Goal: Information Seeking & Learning: Learn about a topic

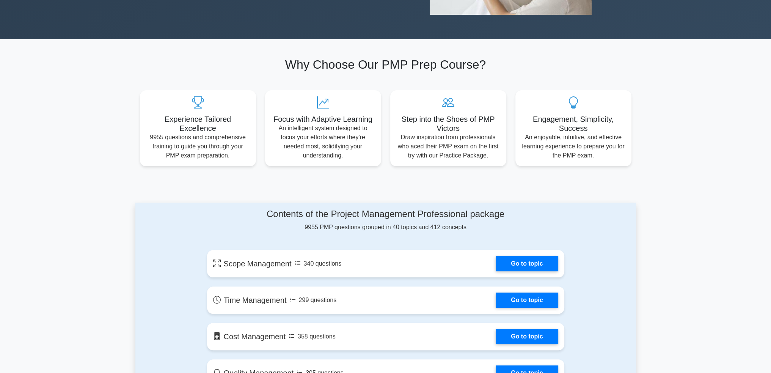
scroll to position [303, 0]
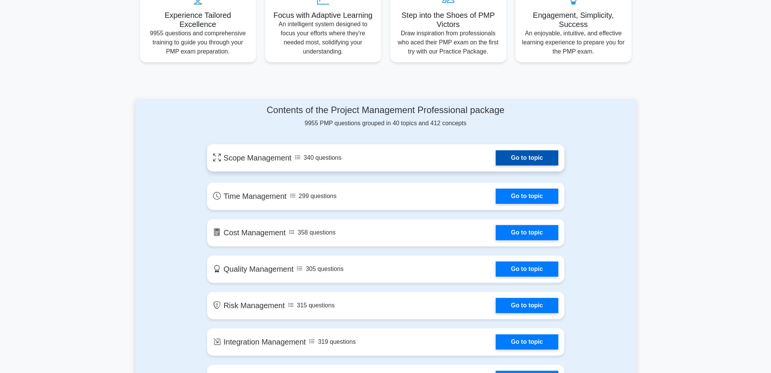
click at [518, 159] on link "Go to topic" at bounding box center [527, 157] width 62 height 15
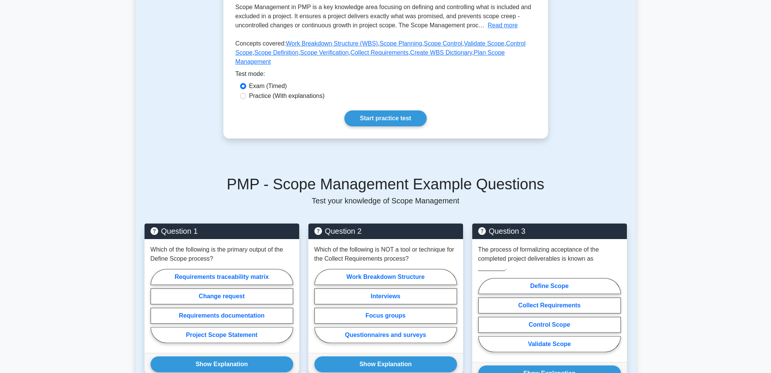
scroll to position [38, 0]
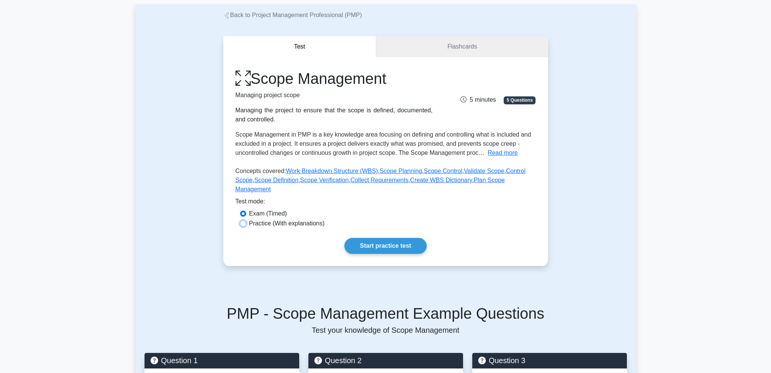
click at [243, 220] on input "Practice (With explanations)" at bounding box center [243, 223] width 6 height 6
radio input "true"
click at [381, 238] on link "Start practice test" at bounding box center [385, 246] width 82 height 16
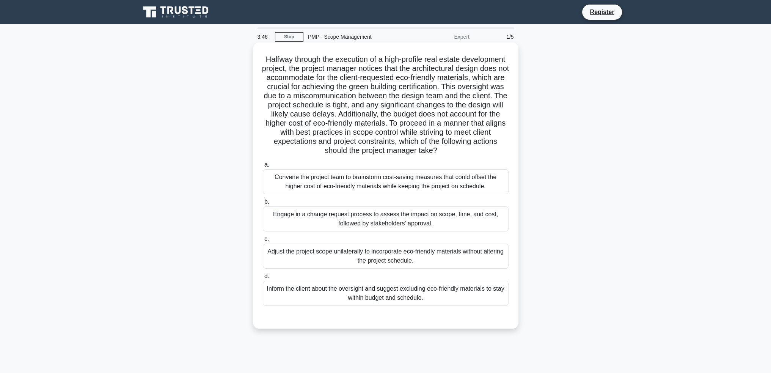
click at [386, 220] on div "Engage in a change request process to assess the impact on scope, time, and cos…" at bounding box center [386, 218] width 246 height 25
click at [263, 204] on input "b. Engage in a change request process to assess the impact on scope, time, and …" at bounding box center [263, 201] width 0 height 5
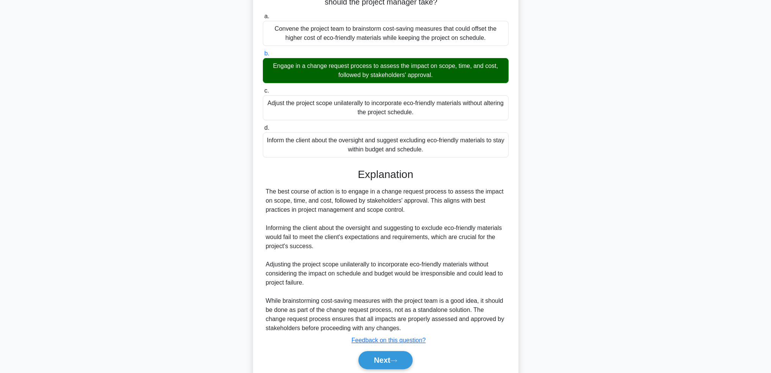
scroll to position [185, 0]
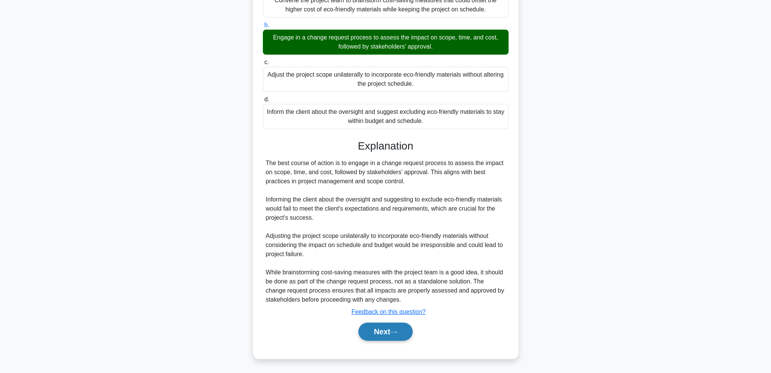
click at [383, 334] on button "Next" at bounding box center [385, 331] width 54 height 18
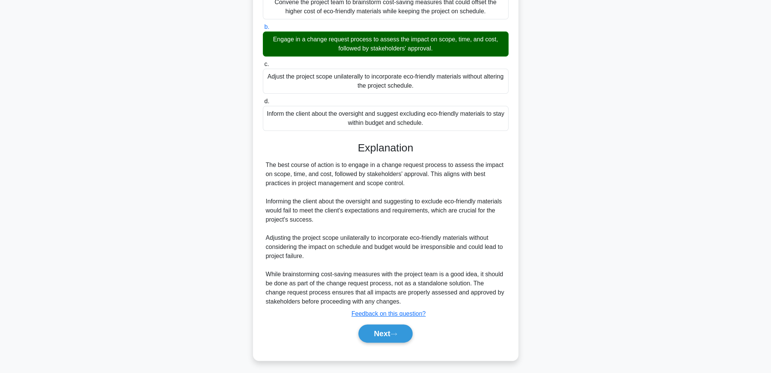
scroll to position [37, 0]
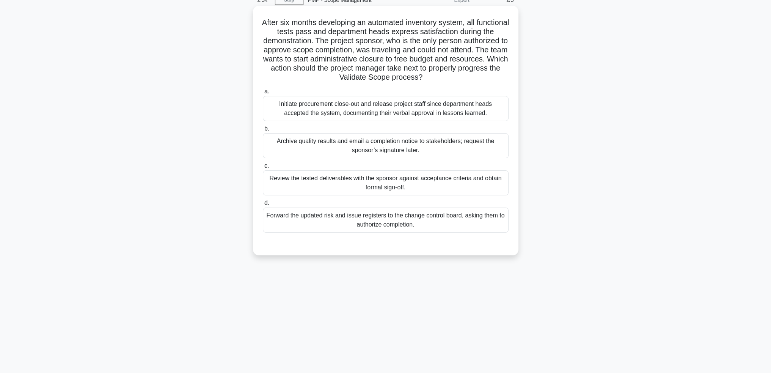
click at [378, 110] on div "Initiate procurement close-out and release project staff since department heads…" at bounding box center [386, 108] width 246 height 25
click at [263, 94] on input "a. Initiate procurement close-out and release project staff since department he…" at bounding box center [263, 91] width 0 height 5
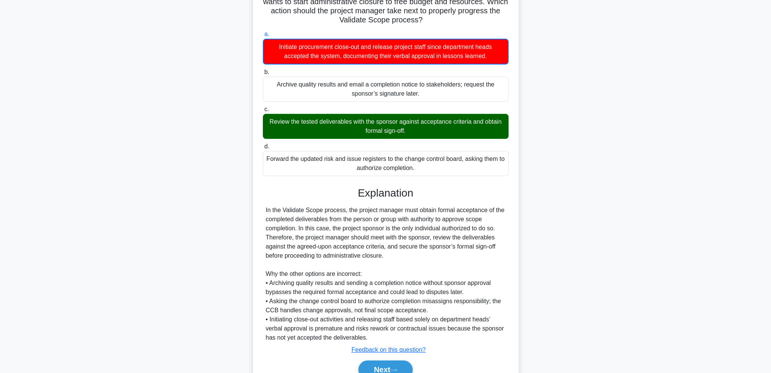
scroll to position [131, 0]
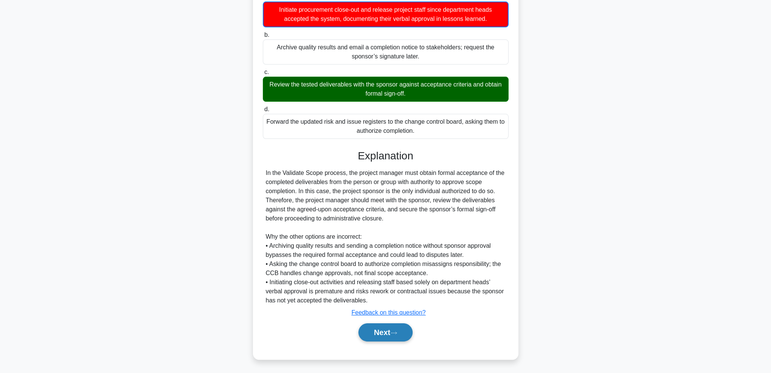
click at [384, 331] on button "Next" at bounding box center [385, 332] width 54 height 18
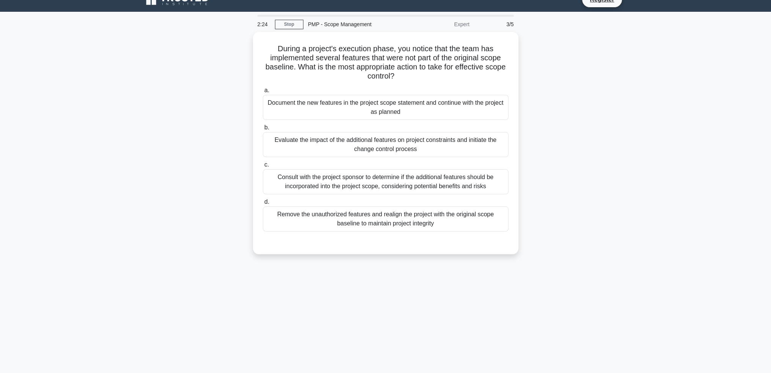
scroll to position [0, 0]
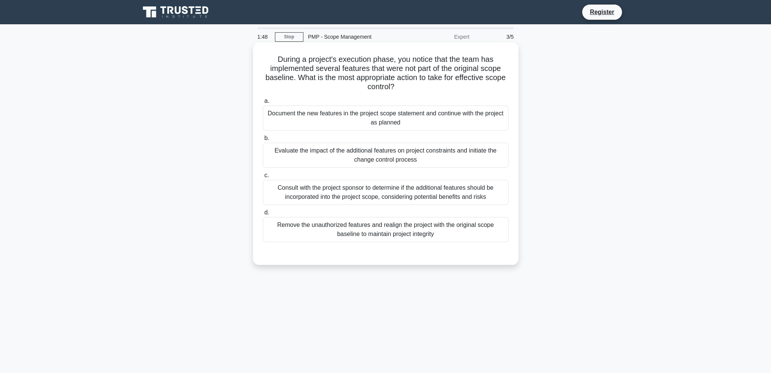
click at [372, 151] on div "Evaluate the impact of the additional features on project constraints and initi…" at bounding box center [386, 155] width 246 height 25
click at [263, 141] on input "b. Evaluate the impact of the additional features on project constraints and in…" at bounding box center [263, 138] width 0 height 5
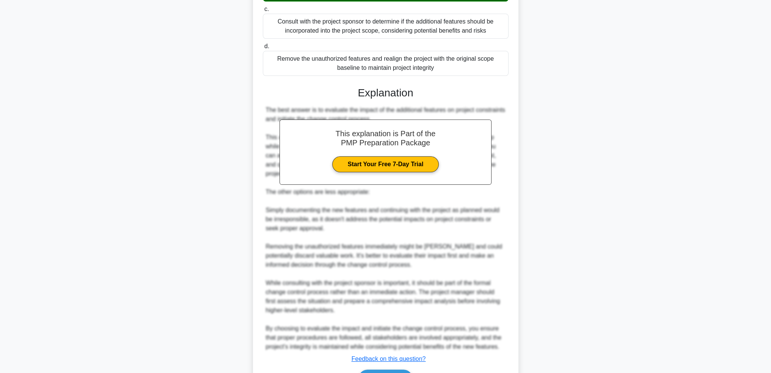
scroll to position [212, 0]
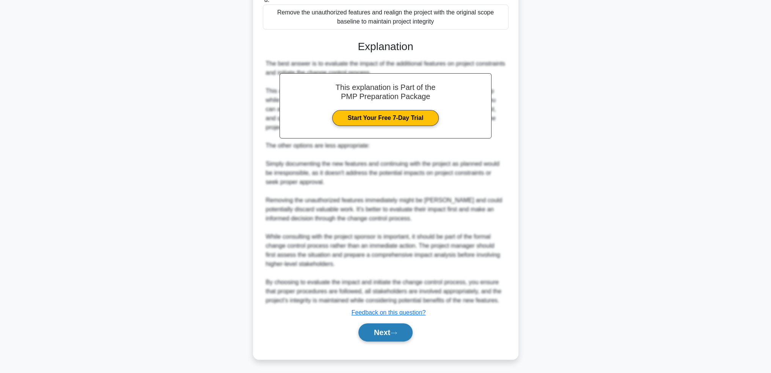
click at [371, 327] on button "Next" at bounding box center [385, 332] width 54 height 18
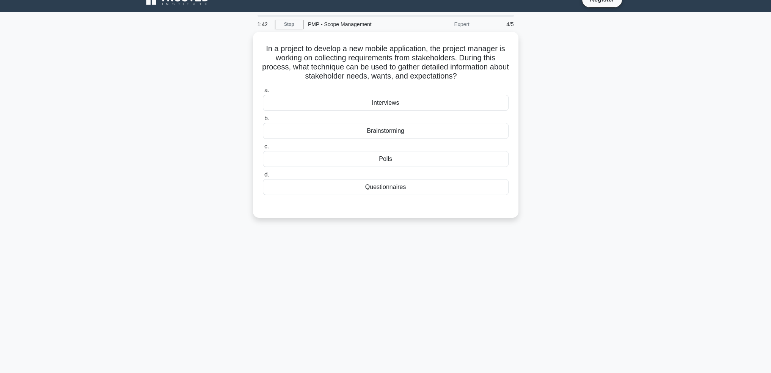
scroll to position [0, 0]
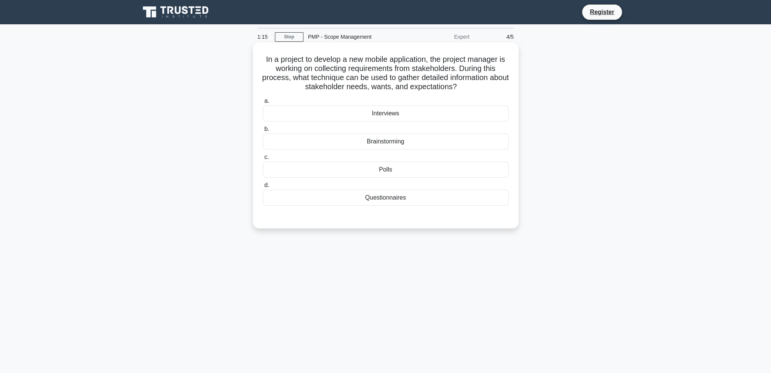
click at [384, 200] on div "Questionnaires" at bounding box center [386, 198] width 246 height 16
click at [263, 188] on input "d. Questionnaires" at bounding box center [263, 185] width 0 height 5
